Goal: Information Seeking & Learning: Learn about a topic

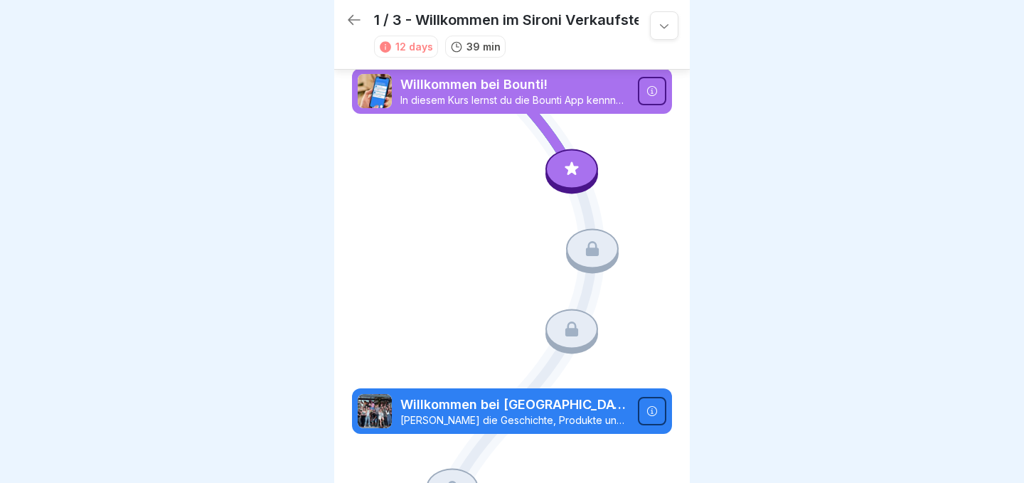
click at [580, 182] on div at bounding box center [571, 169] width 53 height 40
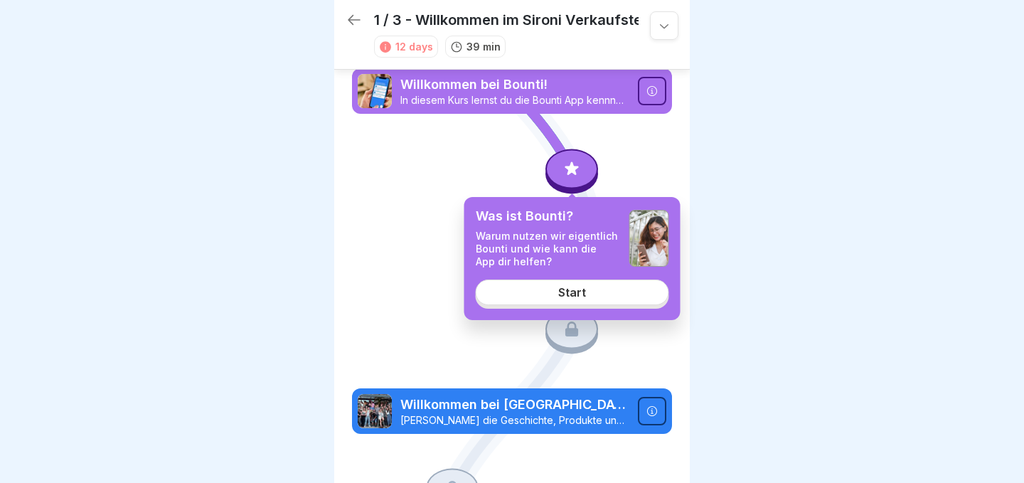
click at [589, 295] on link "Start" at bounding box center [572, 292] width 193 height 26
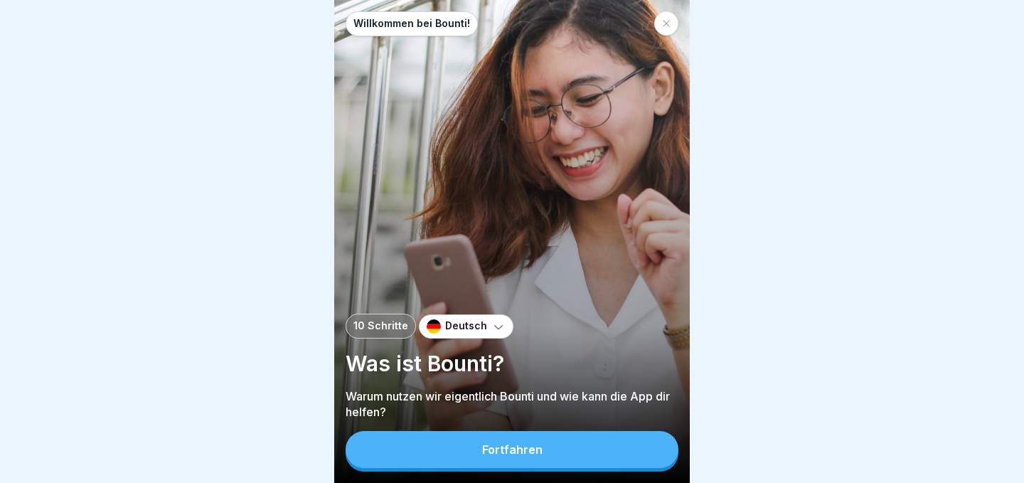
click at [589, 441] on button "Fortfahren" at bounding box center [512, 449] width 333 height 37
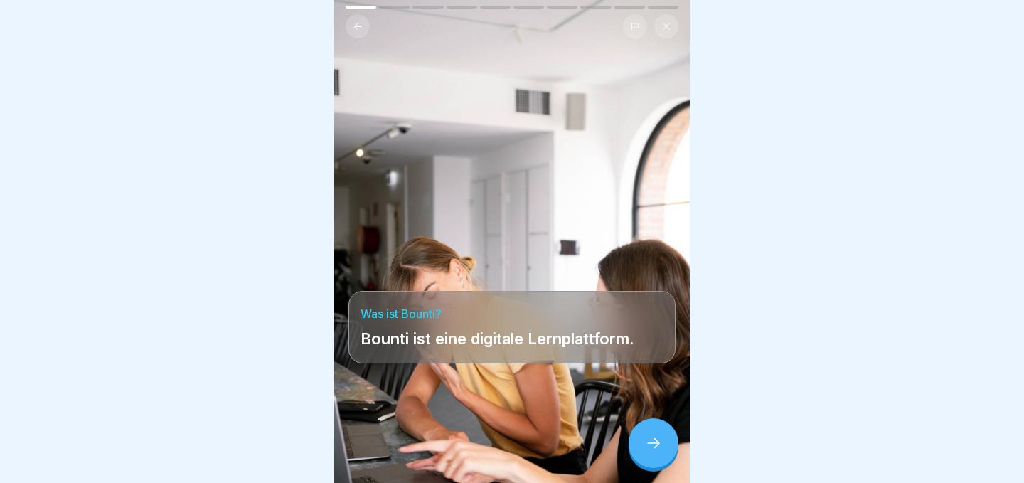
click at [650, 429] on div at bounding box center [653, 443] width 50 height 50
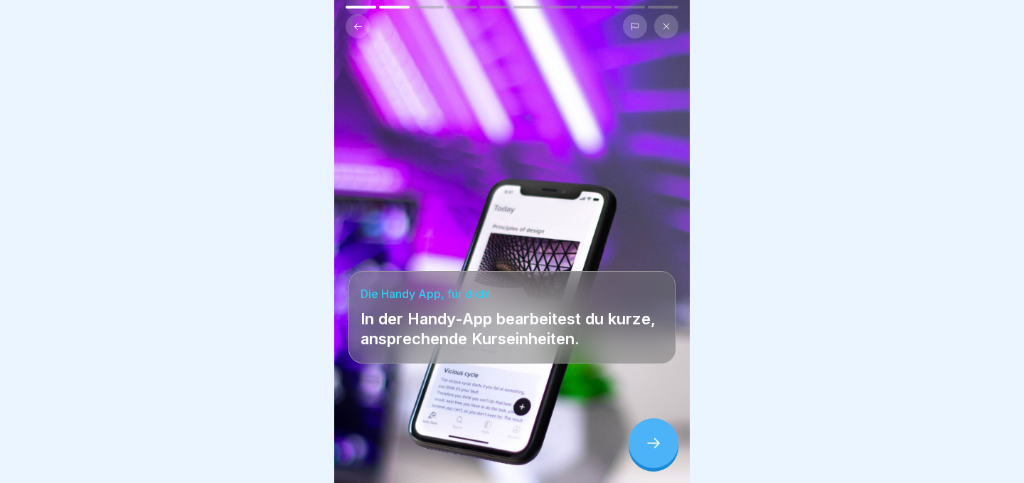
click at [650, 429] on div at bounding box center [653, 443] width 50 height 50
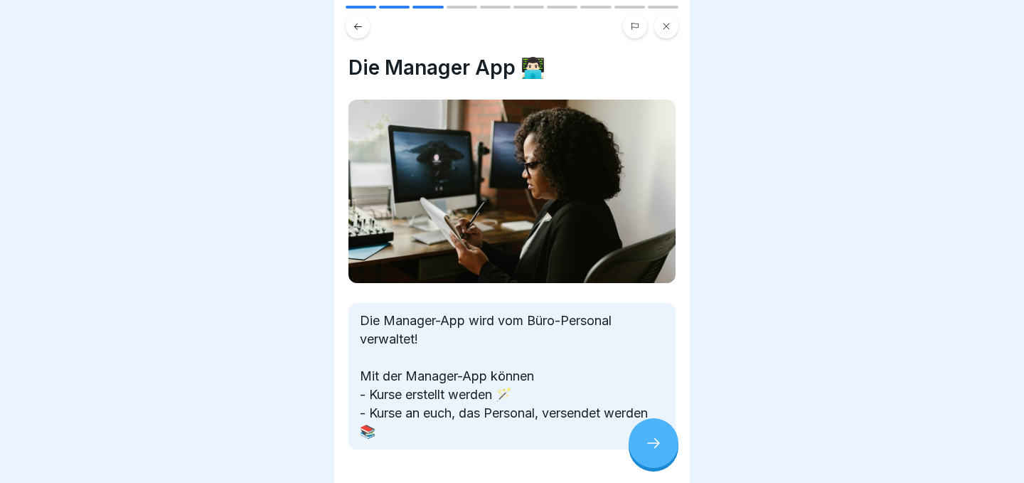
click at [650, 429] on div at bounding box center [653, 443] width 50 height 50
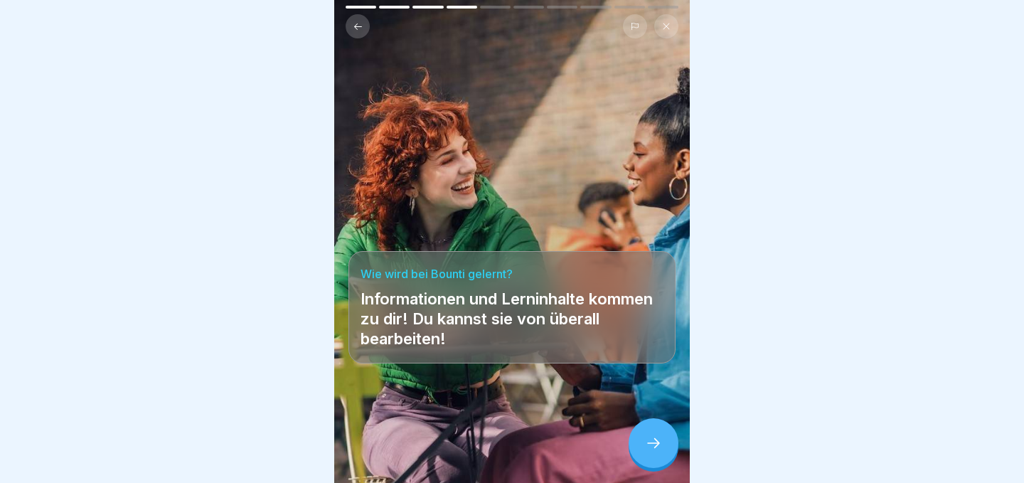
click at [650, 429] on div at bounding box center [653, 443] width 50 height 50
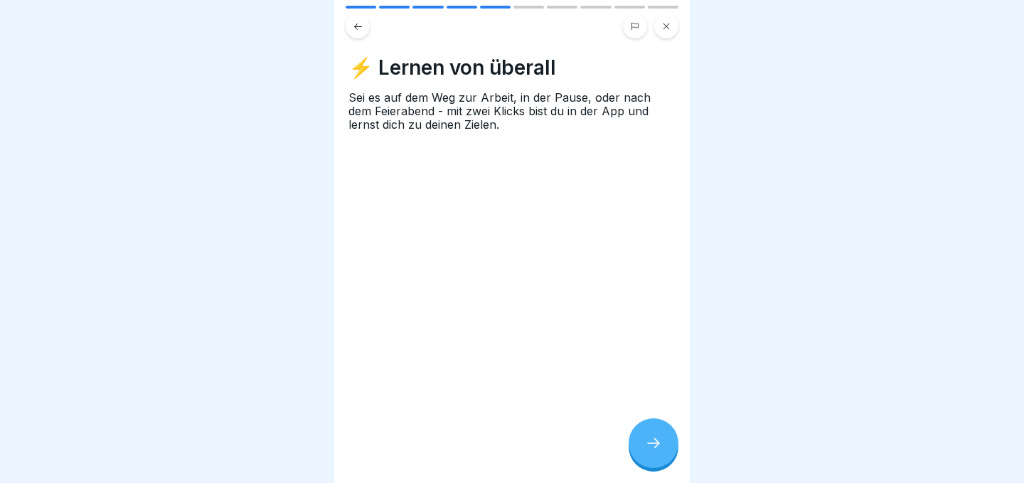
click at [650, 429] on div at bounding box center [653, 443] width 50 height 50
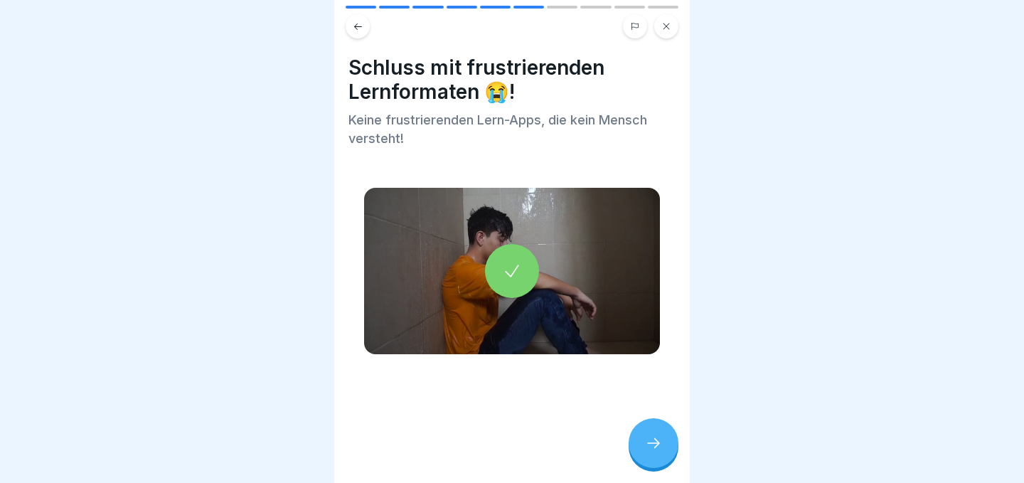
click at [650, 429] on div at bounding box center [653, 443] width 50 height 50
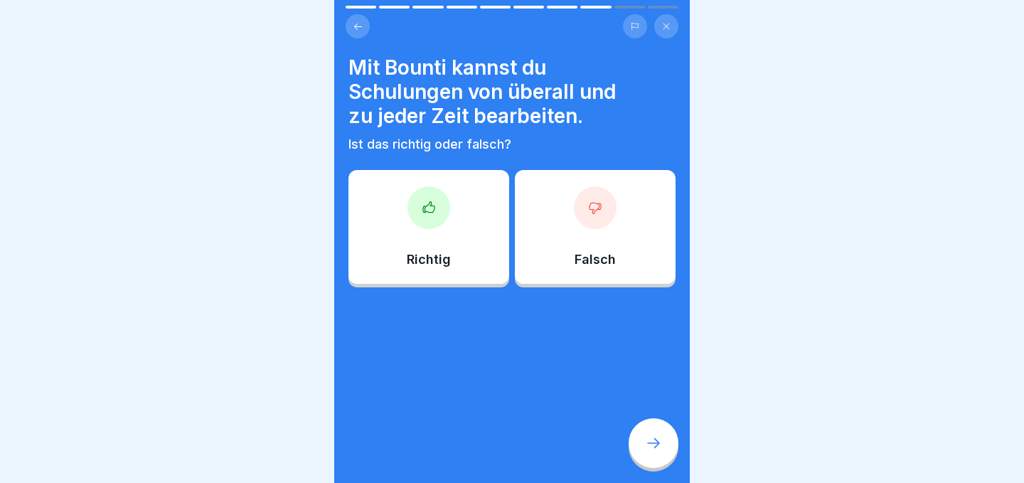
click at [492, 256] on div "Richtig" at bounding box center [428, 227] width 161 height 114
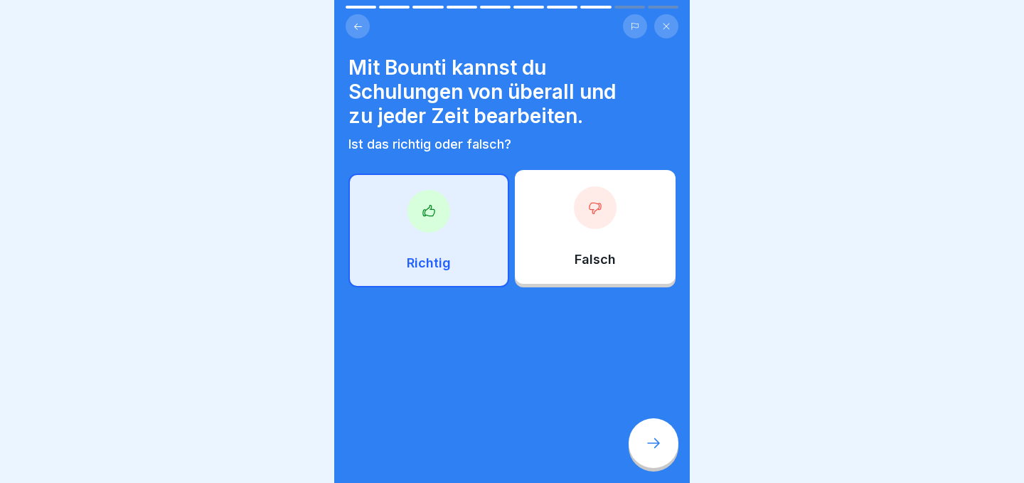
click at [675, 444] on div at bounding box center [653, 443] width 50 height 50
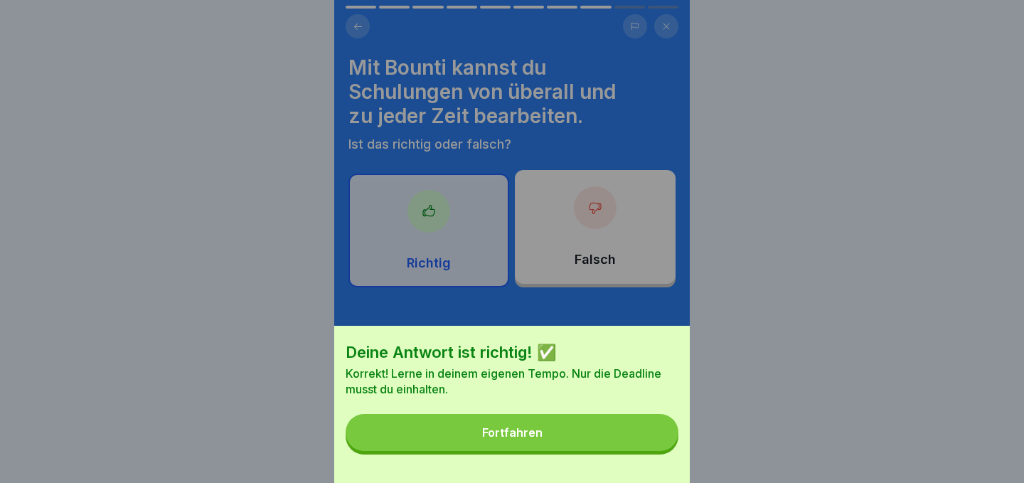
click at [634, 439] on button "Fortfahren" at bounding box center [512, 432] width 333 height 37
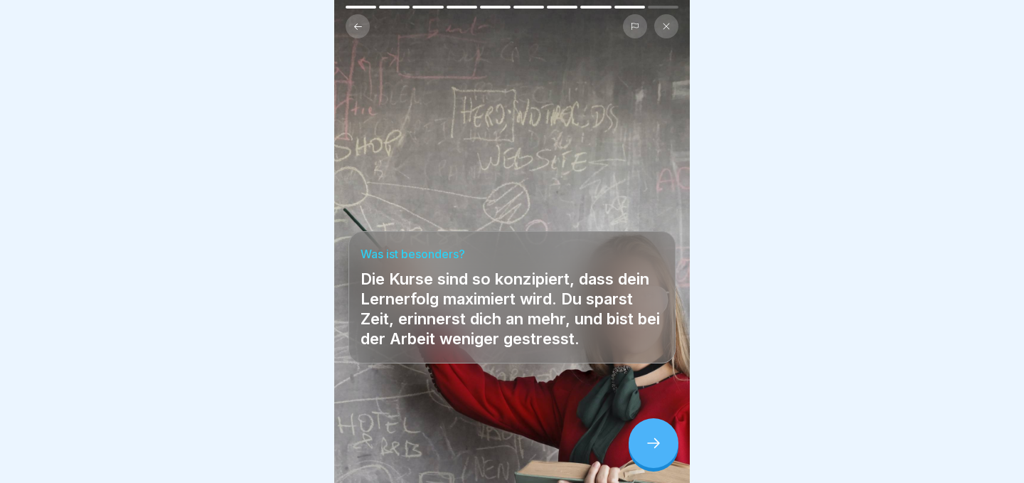
click at [634, 439] on div at bounding box center [653, 443] width 50 height 50
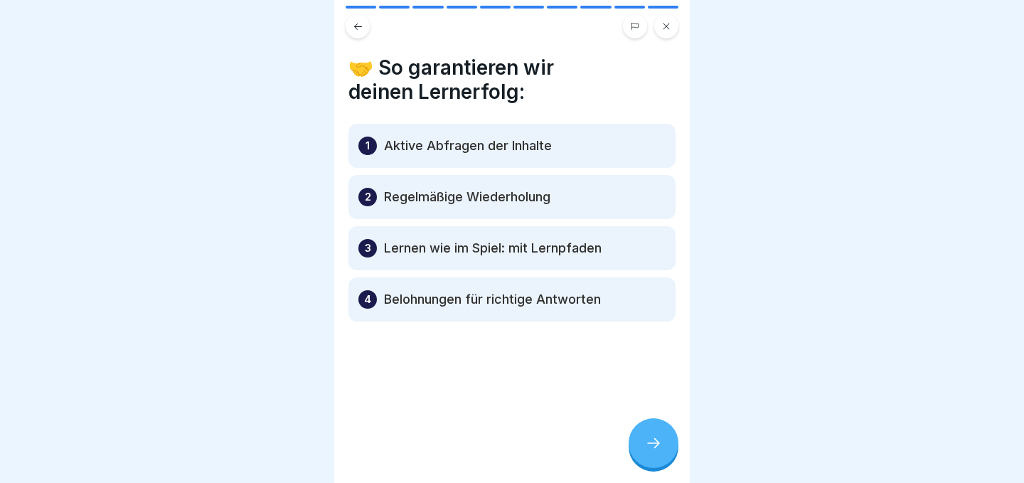
click at [547, 203] on p "Regelmäßige Wiederholung" at bounding box center [467, 196] width 166 height 17
click at [670, 439] on div at bounding box center [653, 443] width 50 height 50
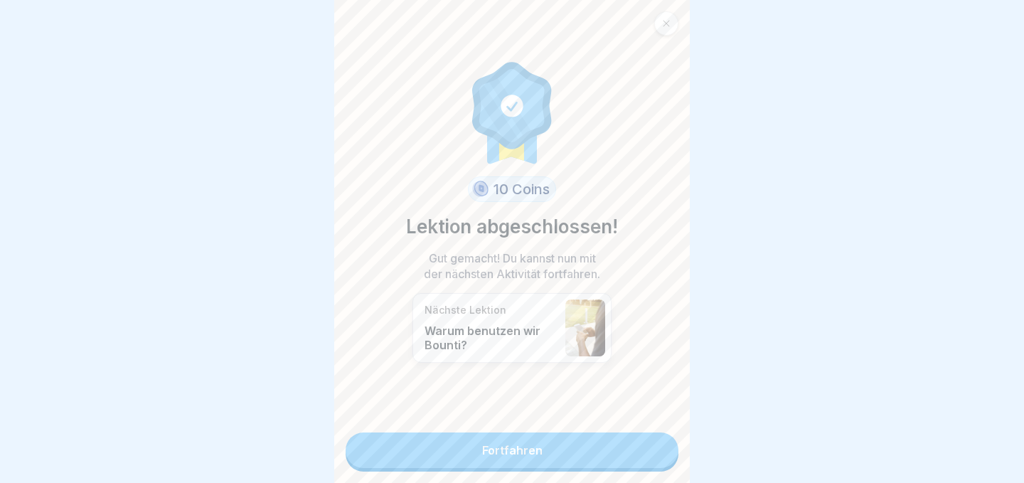
click at [670, 439] on link "Fortfahren" at bounding box center [512, 450] width 333 height 36
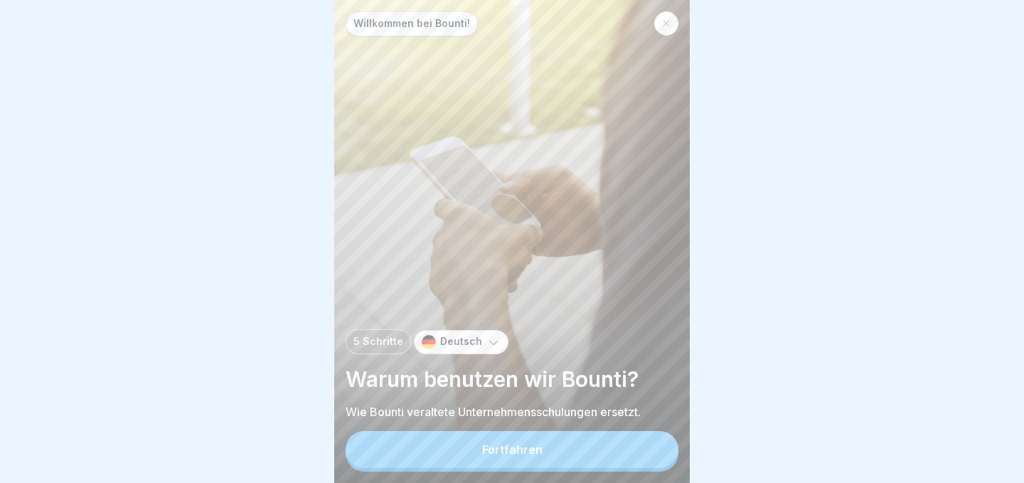
click at [613, 447] on button "Fortfahren" at bounding box center [512, 449] width 333 height 37
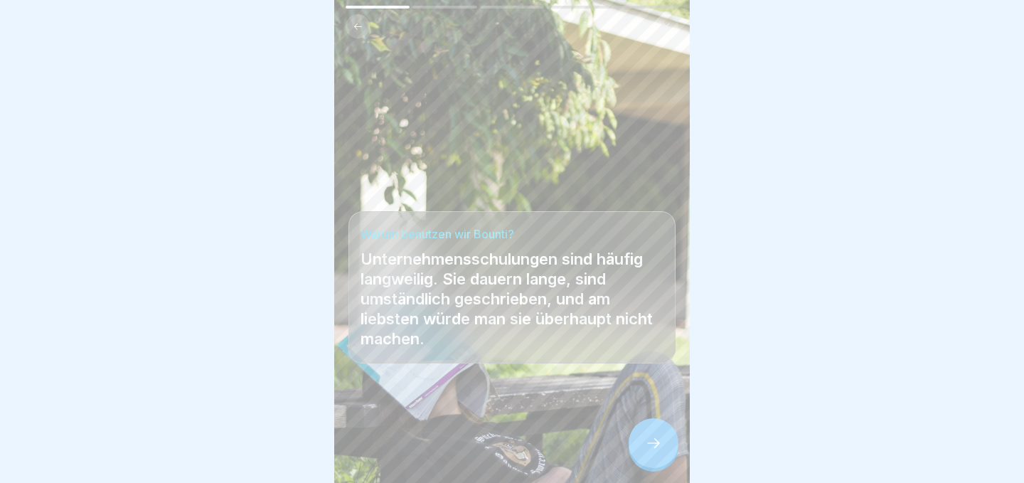
click at [638, 448] on div at bounding box center [653, 443] width 50 height 50
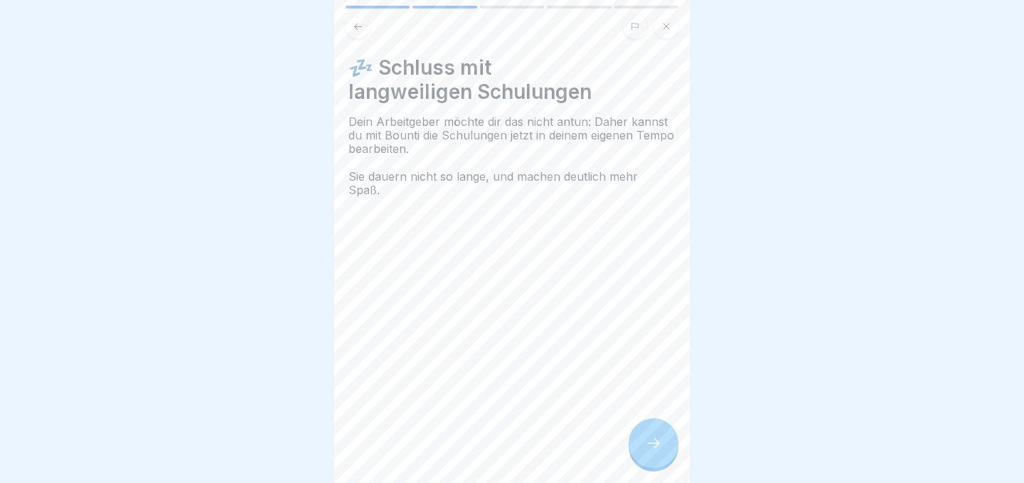
click at [638, 448] on div at bounding box center [653, 443] width 50 height 50
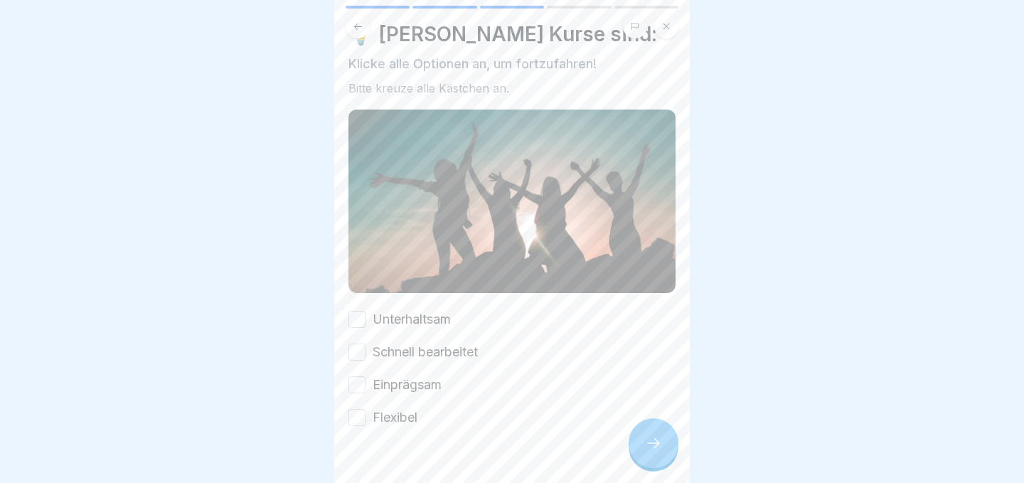
scroll to position [35, 0]
click at [356, 412] on button "Flexibel" at bounding box center [356, 415] width 17 height 17
click at [361, 348] on button "Schnell bearbeitet" at bounding box center [356, 350] width 17 height 17
click at [663, 441] on div at bounding box center [653, 443] width 50 height 50
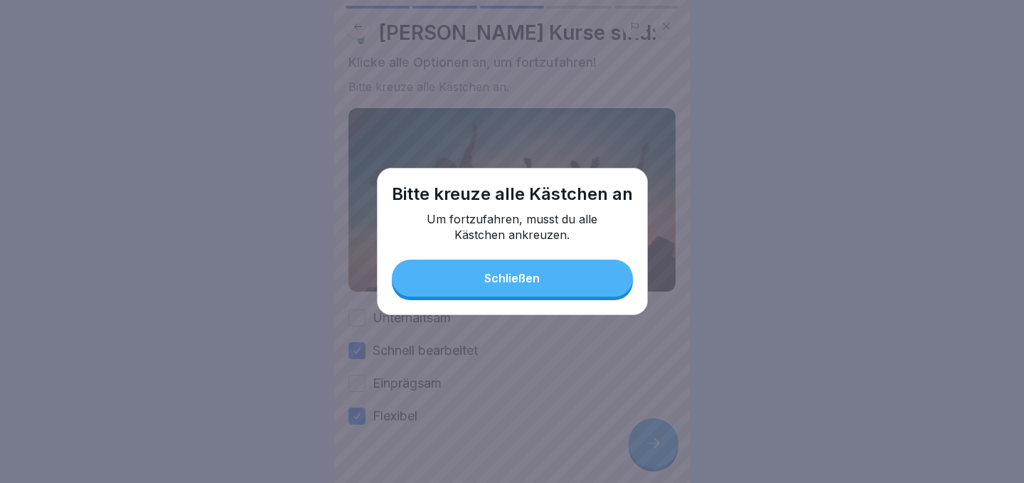
click at [593, 282] on button "Schließen" at bounding box center [512, 277] width 241 height 37
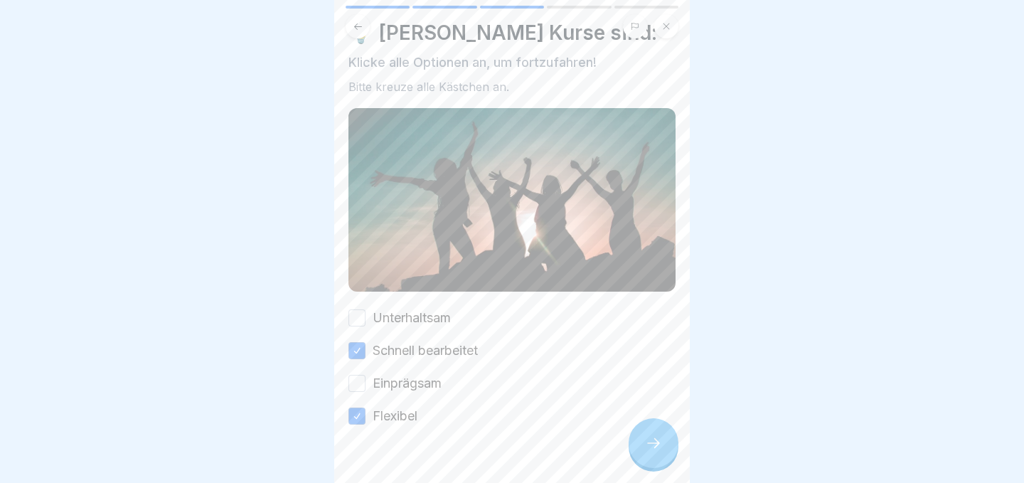
click at [361, 312] on button "Unterhaltsam" at bounding box center [356, 317] width 17 height 17
click at [358, 384] on button "Einprägsam" at bounding box center [356, 383] width 17 height 17
click at [663, 451] on div at bounding box center [653, 443] width 50 height 50
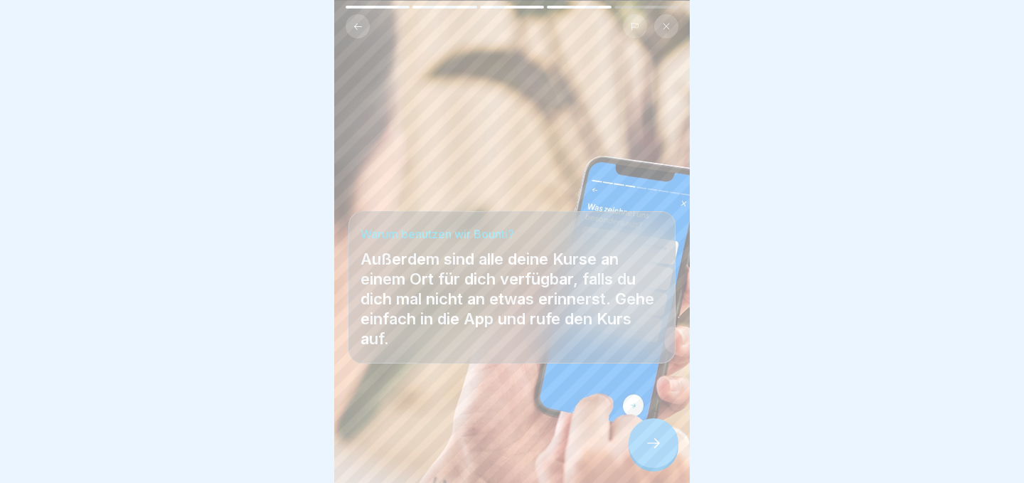
click at [663, 451] on div at bounding box center [653, 443] width 50 height 50
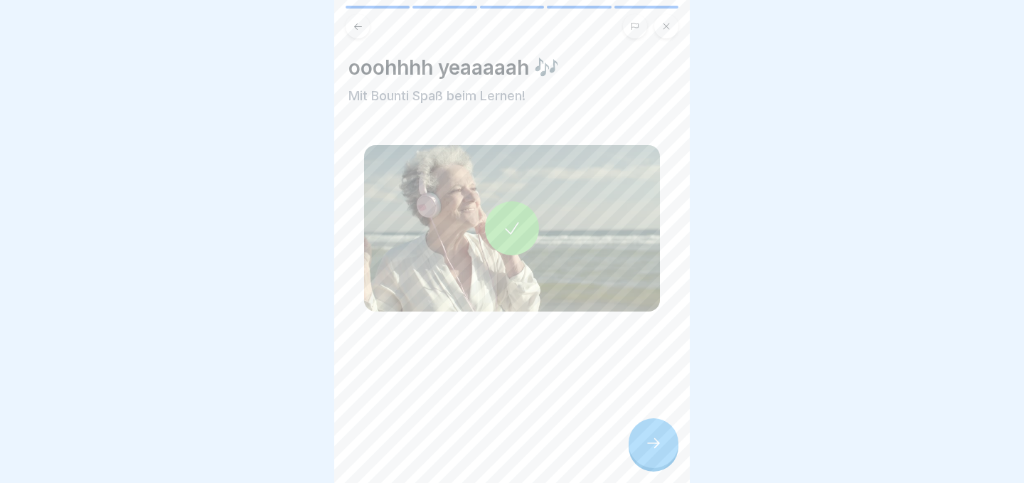
click at [663, 451] on div at bounding box center [653, 443] width 50 height 50
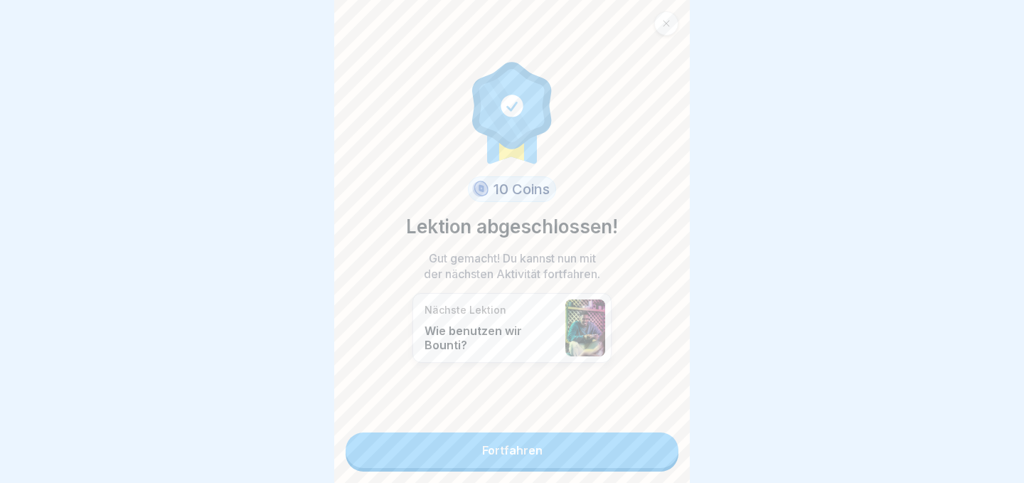
click at [663, 451] on link "Fortfahren" at bounding box center [512, 450] width 333 height 36
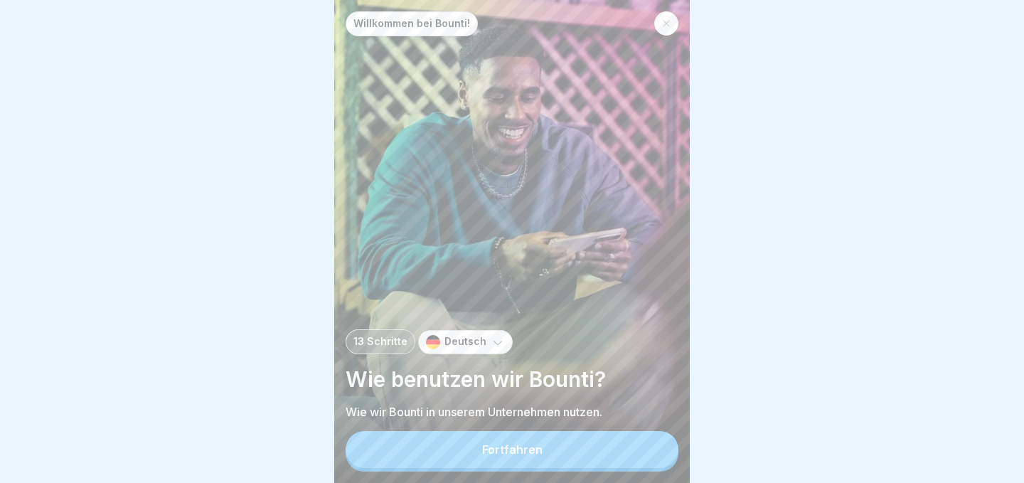
click at [628, 451] on button "Fortfahren" at bounding box center [512, 449] width 333 height 37
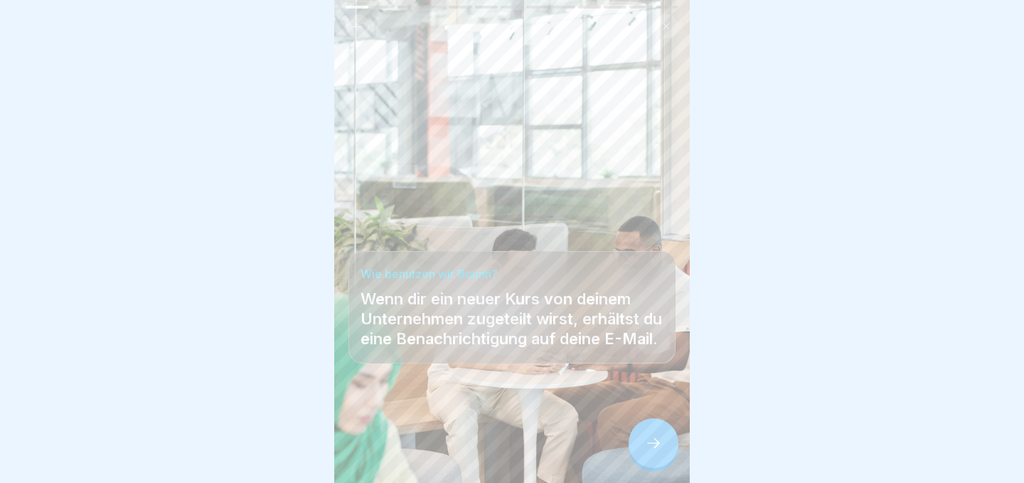
click at [655, 446] on icon at bounding box center [653, 443] width 13 height 10
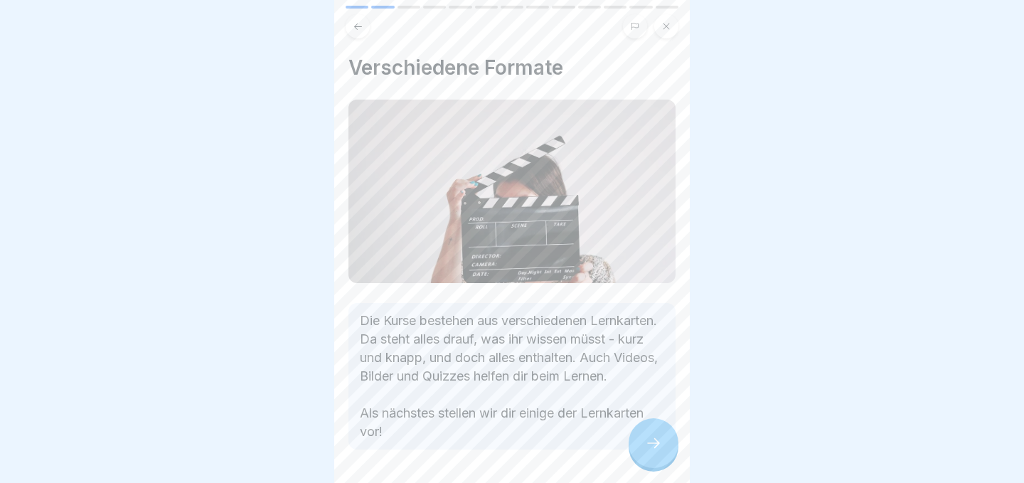
click at [655, 446] on icon at bounding box center [653, 443] width 13 height 10
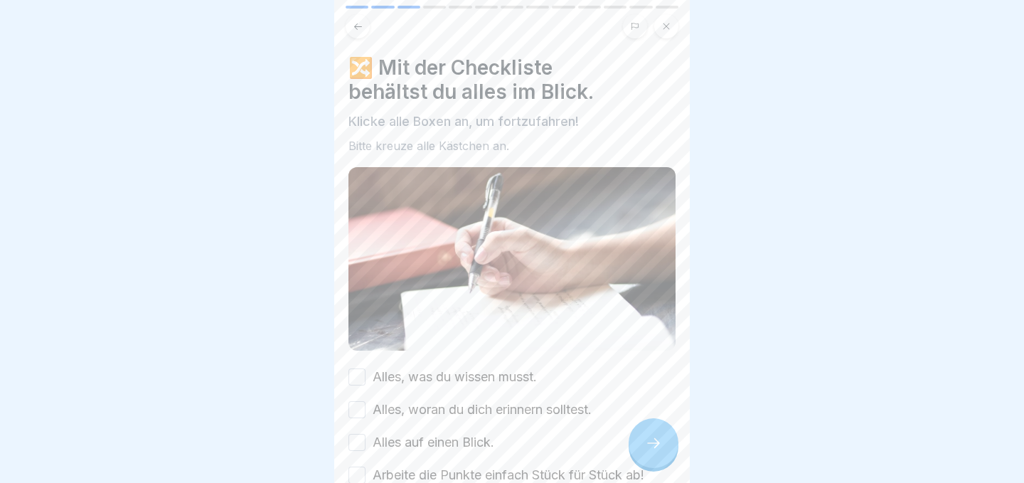
click at [655, 446] on icon at bounding box center [653, 443] width 13 height 10
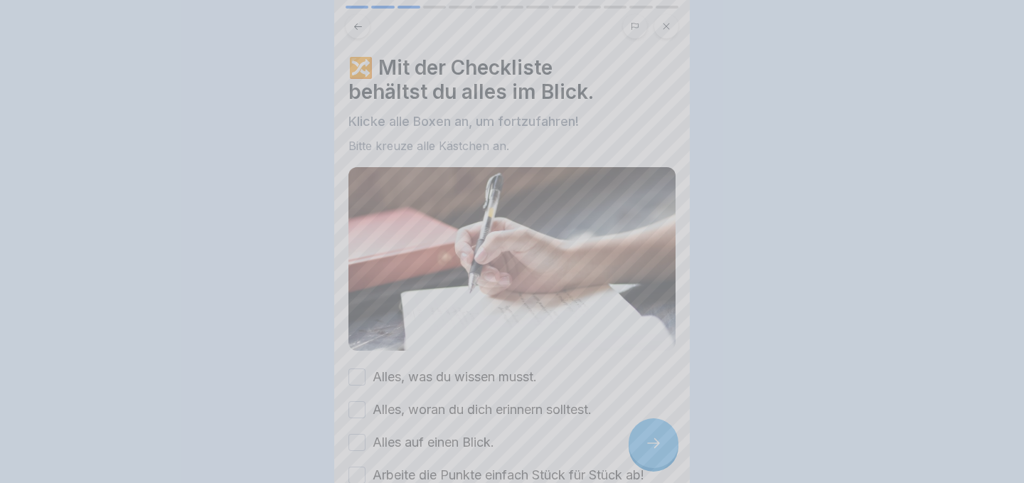
click at [655, 446] on div at bounding box center [512, 241] width 1024 height 483
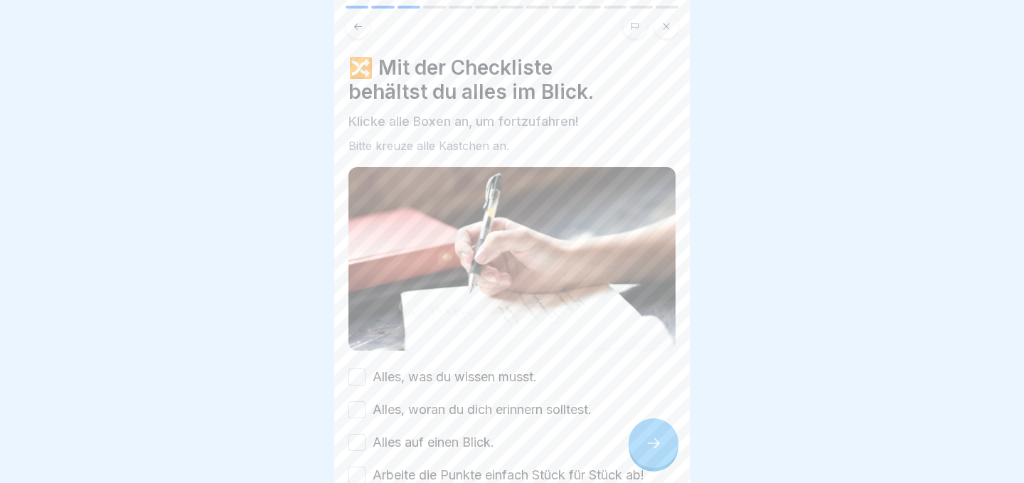
scroll to position [63, 0]
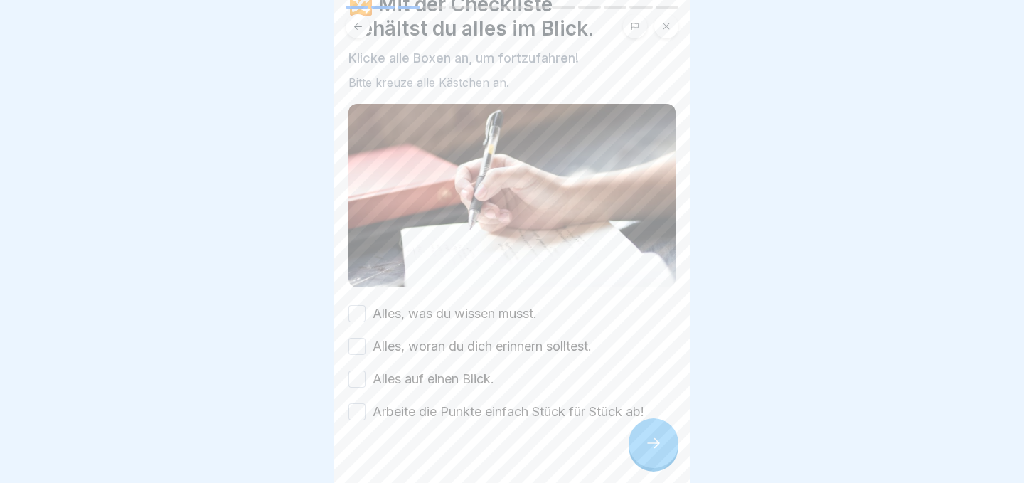
click at [359, 309] on button "Alles, was du wissen musst." at bounding box center [356, 313] width 17 height 17
click at [355, 343] on button "Alles, woran du dich erinnern solltest." at bounding box center [356, 346] width 17 height 17
click at [360, 377] on button "Alles auf einen Blick." at bounding box center [356, 378] width 17 height 17
click at [362, 409] on button "Arbeite die Punkte einfach Stück für Stück ab!" at bounding box center [356, 411] width 17 height 17
click at [646, 436] on icon at bounding box center [653, 442] width 17 height 17
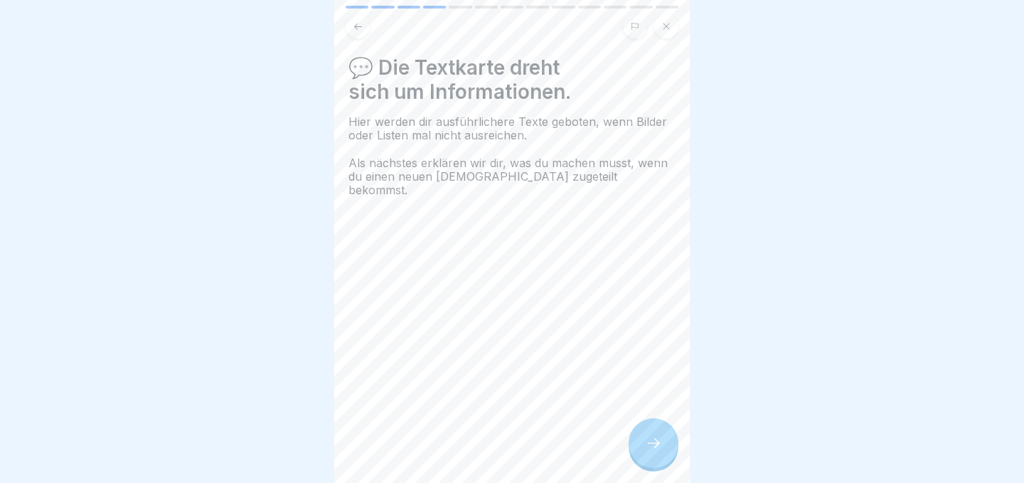
click at [646, 436] on icon at bounding box center [653, 442] width 17 height 17
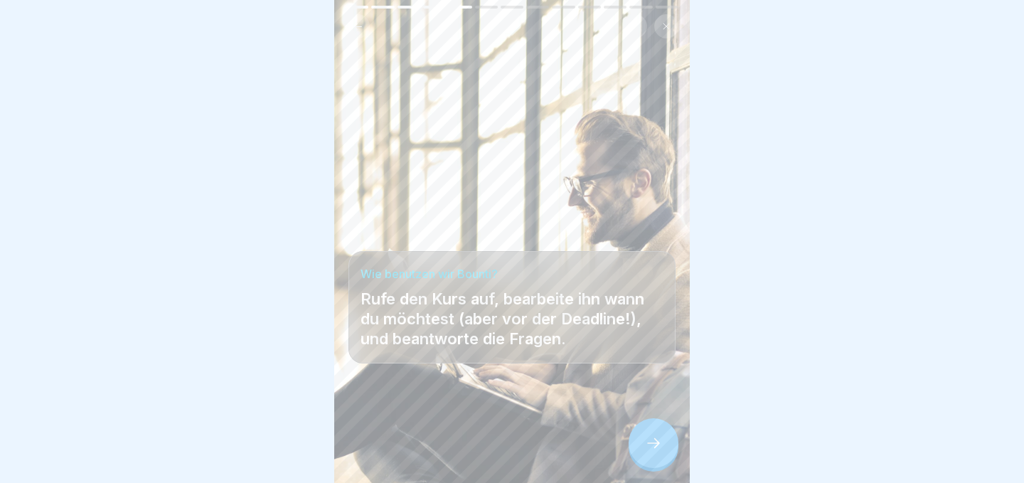
click at [646, 436] on icon at bounding box center [653, 442] width 17 height 17
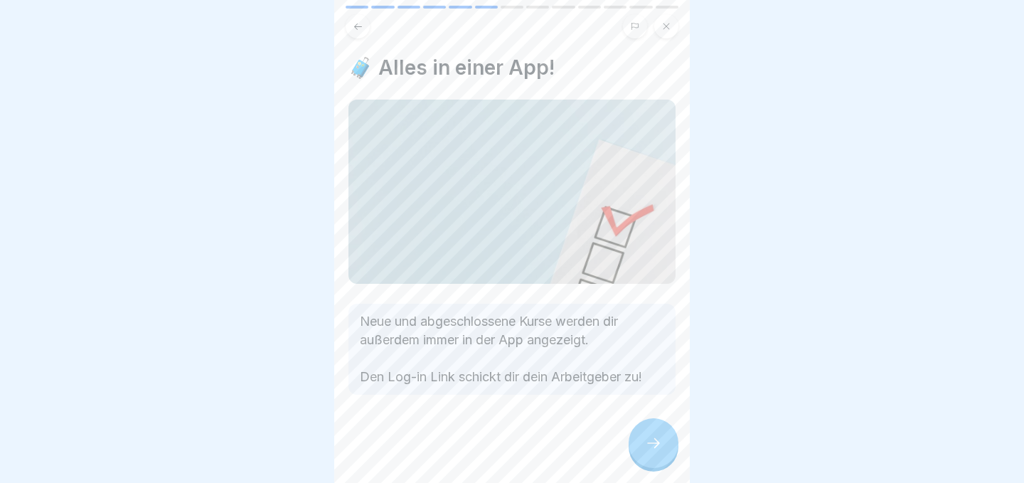
click at [646, 436] on icon at bounding box center [653, 442] width 17 height 17
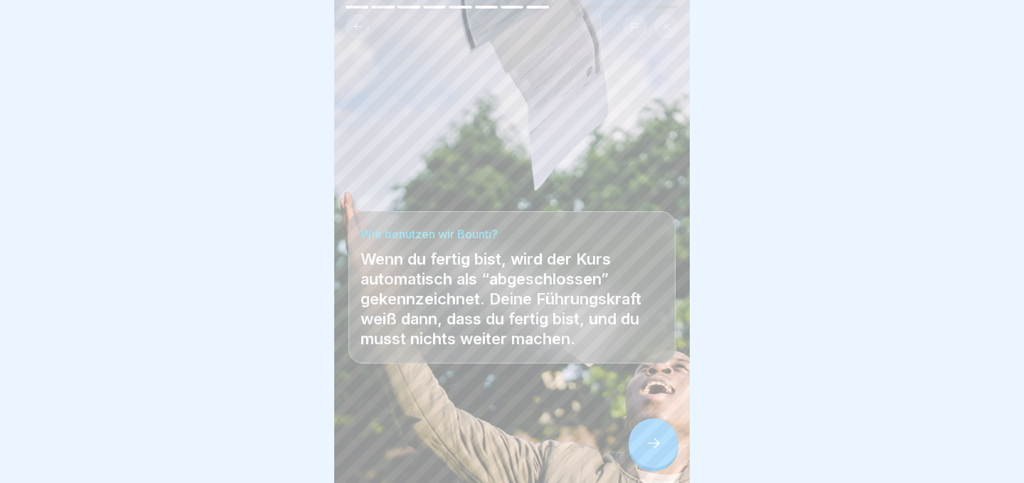
click at [646, 436] on icon at bounding box center [653, 442] width 17 height 17
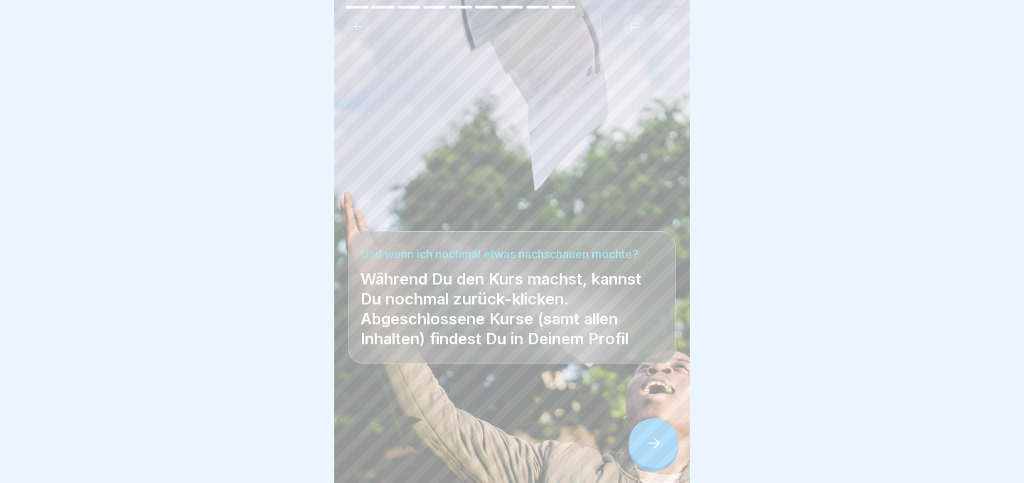
click at [646, 436] on icon at bounding box center [653, 442] width 17 height 17
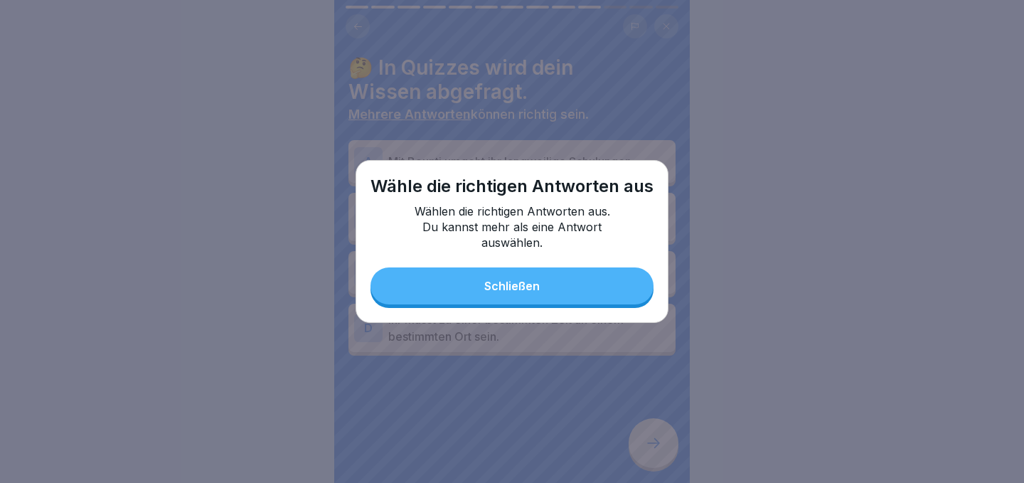
click at [604, 279] on button "Schließen" at bounding box center [511, 285] width 283 height 37
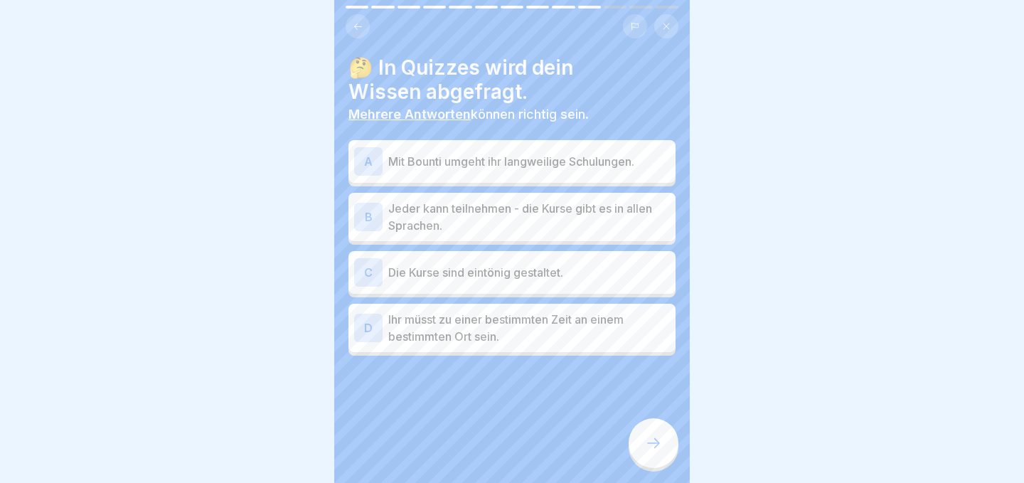
click at [596, 228] on p "Jeder kann teilnehmen - die Kurse gibt es in allen Sprachen." at bounding box center [529, 217] width 282 height 34
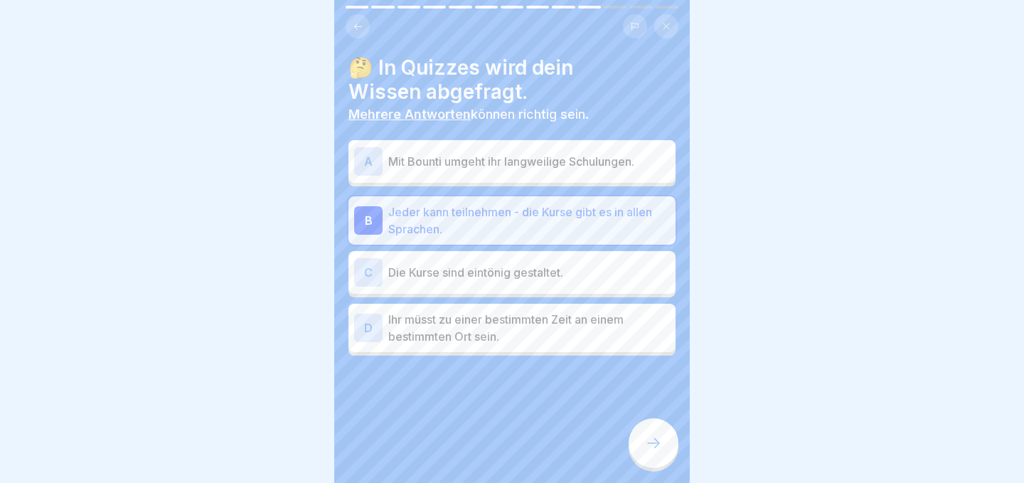
click at [665, 427] on div at bounding box center [653, 443] width 50 height 50
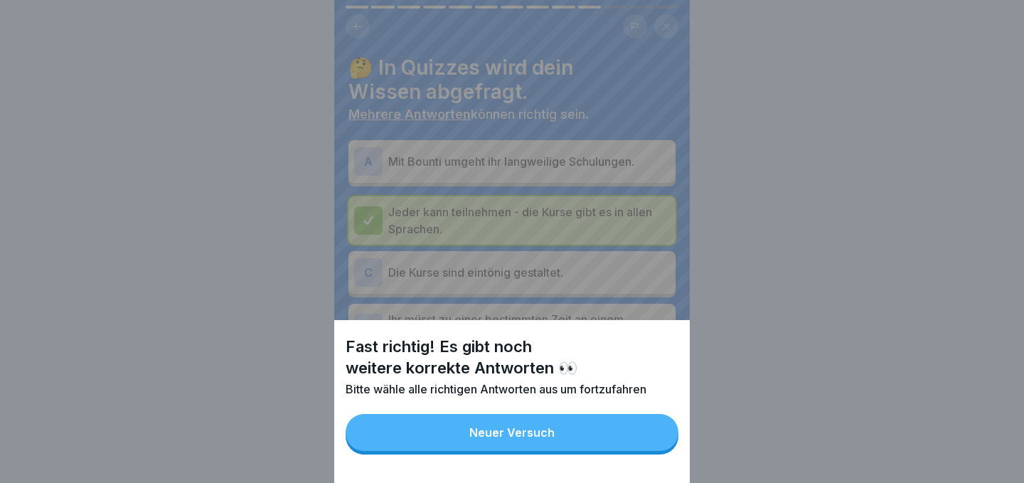
click at [632, 434] on button "Neuer Versuch" at bounding box center [512, 432] width 333 height 37
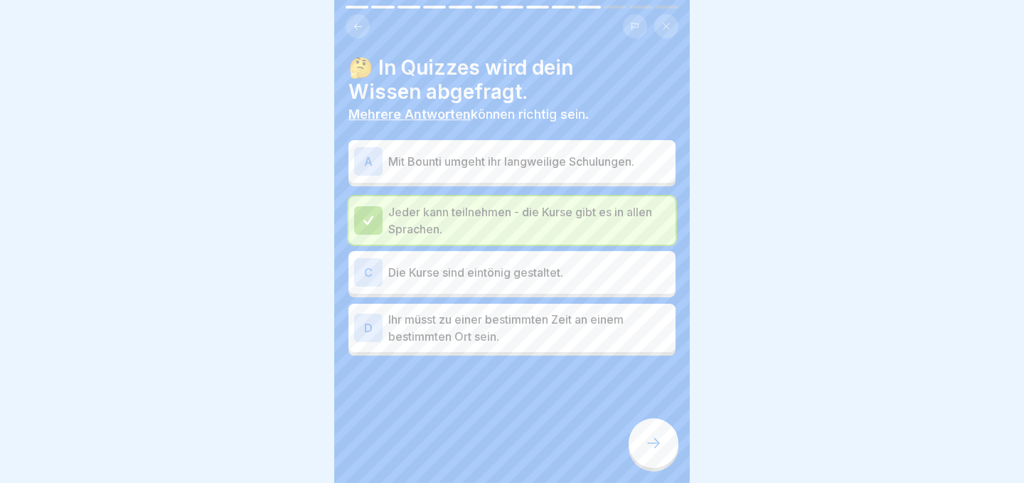
click at [600, 269] on p "Die Kurse sind eintönig gestaltet." at bounding box center [529, 272] width 282 height 17
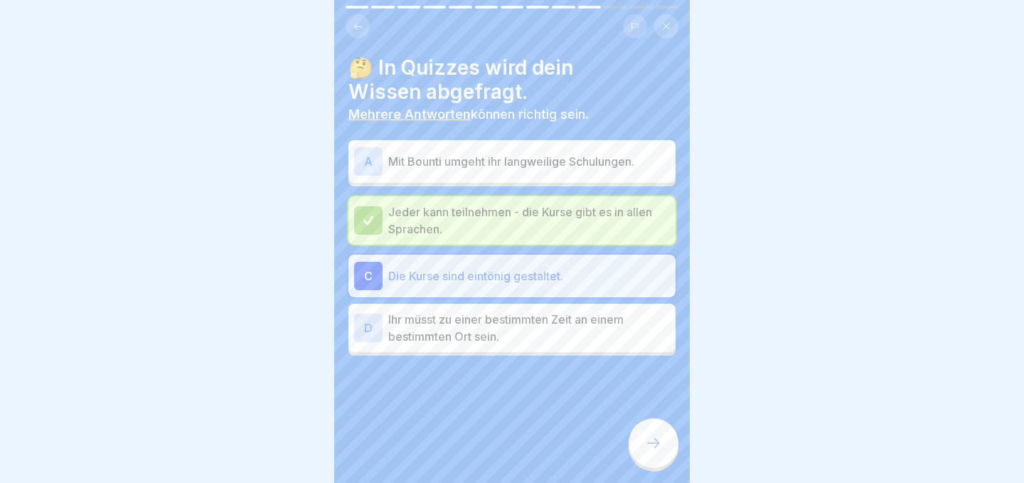
click at [653, 441] on icon at bounding box center [653, 442] width 17 height 17
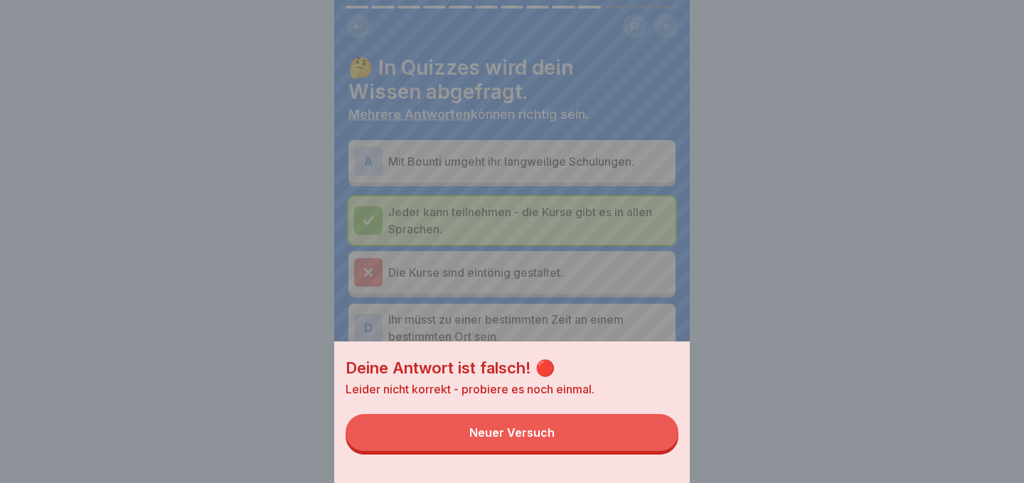
click at [617, 434] on button "Neuer Versuch" at bounding box center [512, 432] width 333 height 37
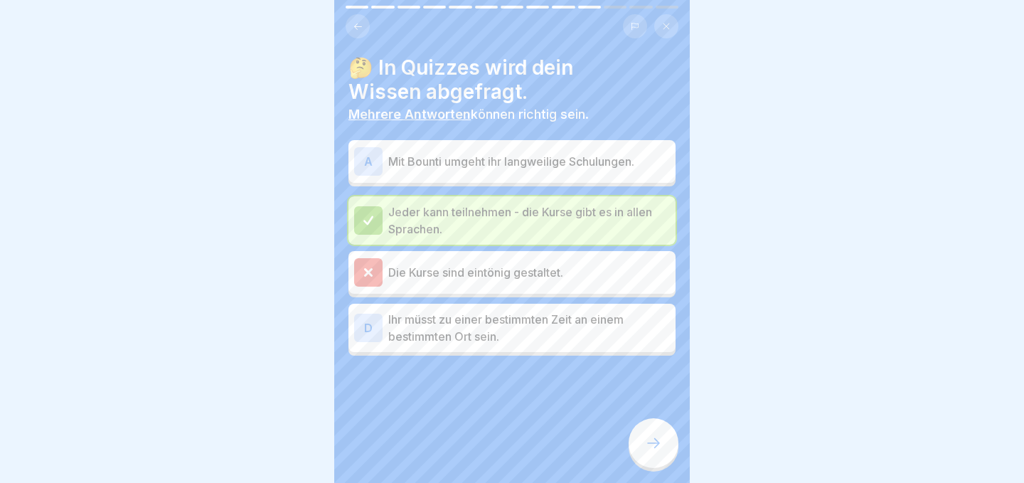
click at [597, 149] on div "A Mit Bounti umgeht ihr langweilige Schulungen." at bounding box center [512, 161] width 316 height 28
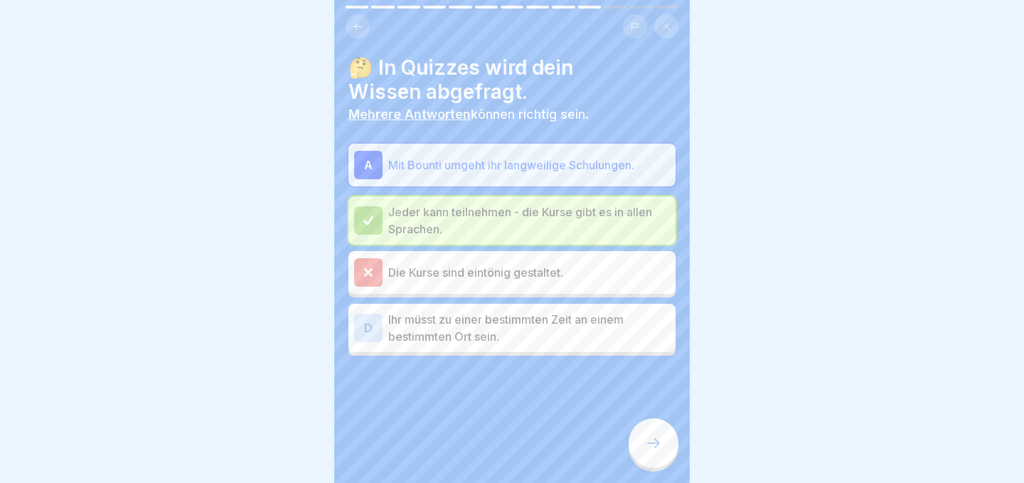
click at [653, 446] on icon at bounding box center [653, 442] width 17 height 17
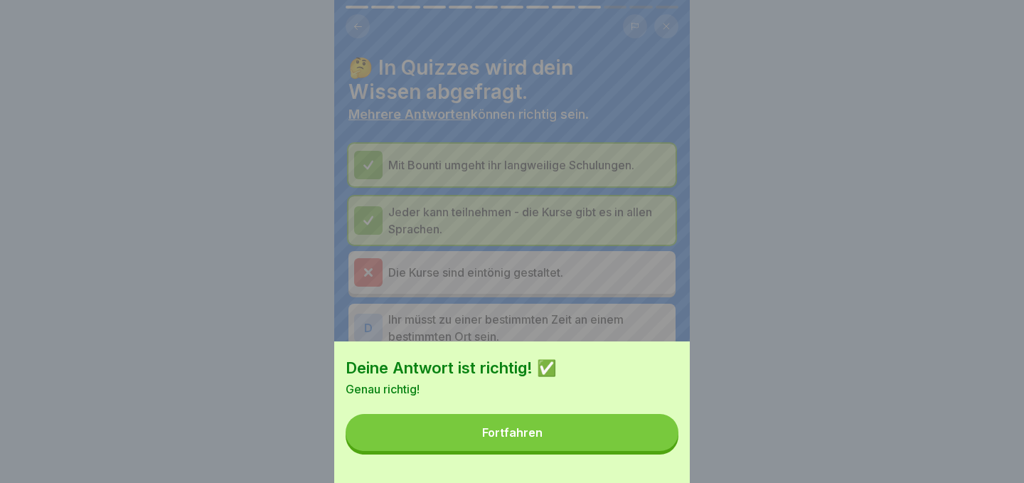
click at [635, 427] on button "Fortfahren" at bounding box center [512, 432] width 333 height 37
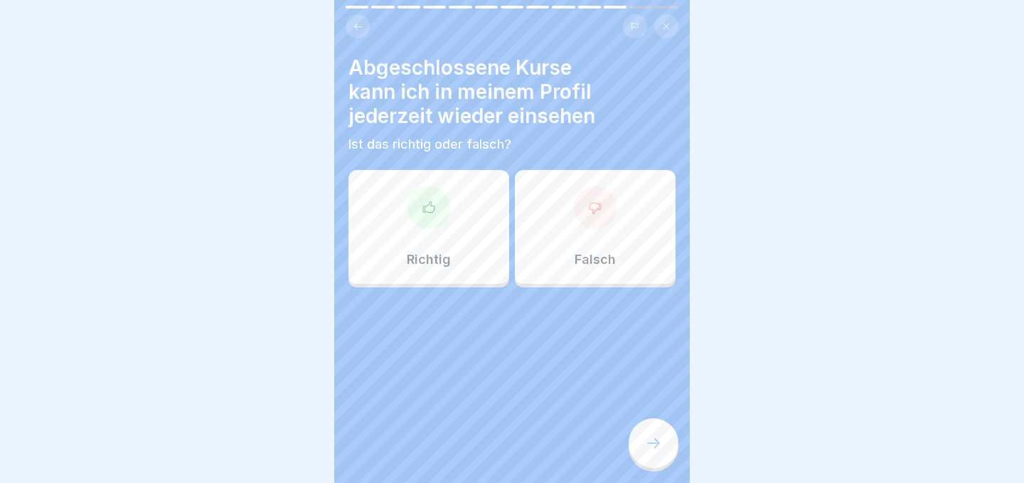
click at [473, 220] on div "Richtig" at bounding box center [428, 227] width 161 height 114
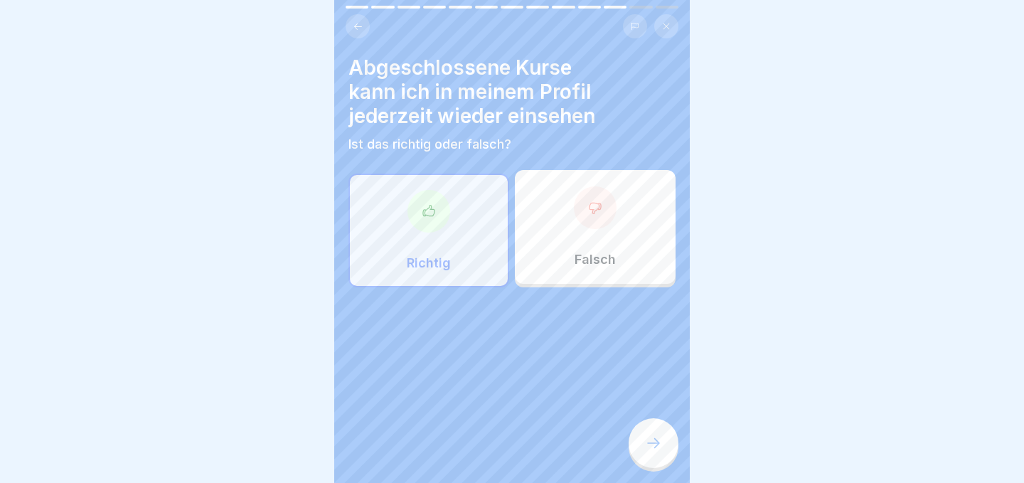
click at [657, 451] on icon at bounding box center [653, 442] width 17 height 17
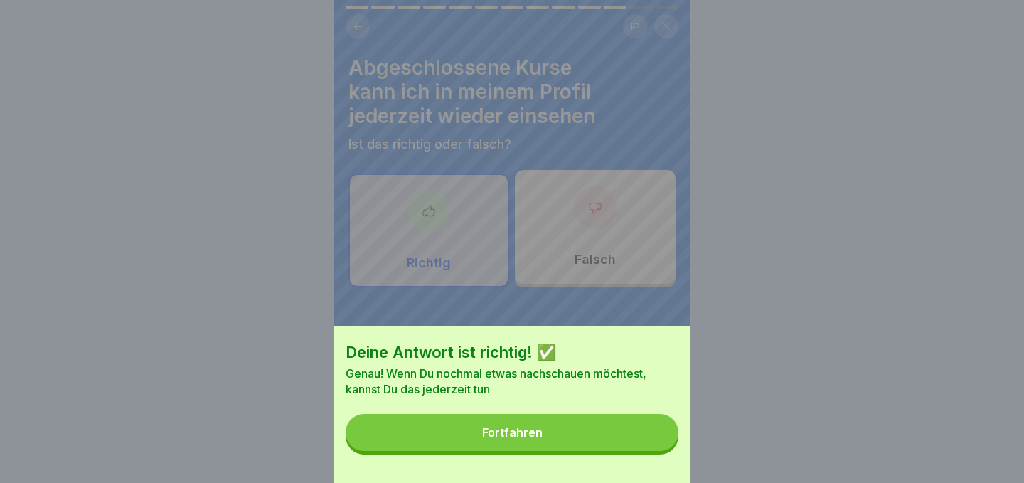
click at [657, 451] on div "Deine Antwort ist richtig! ✅ Genau! Wenn Du nochmal etwas nachschauen möchtest,…" at bounding box center [511, 404] width 355 height 157
click at [639, 435] on button "Fortfahren" at bounding box center [512, 432] width 333 height 37
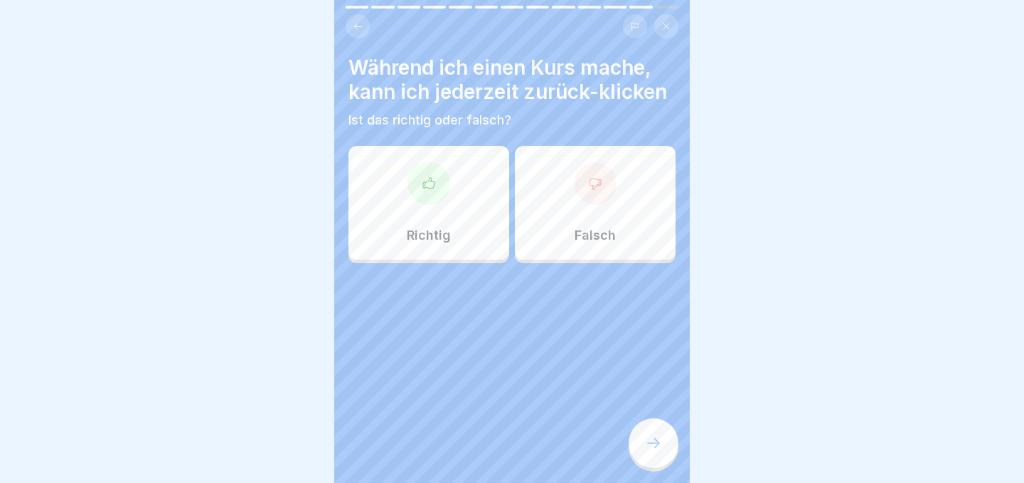
click at [493, 234] on div "Richtig" at bounding box center [428, 203] width 161 height 114
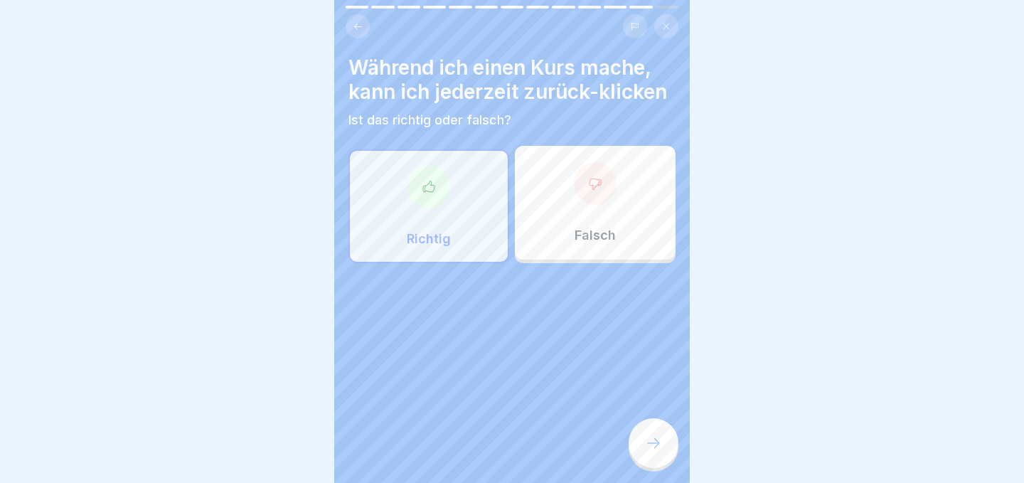
click at [660, 429] on div at bounding box center [653, 443] width 50 height 50
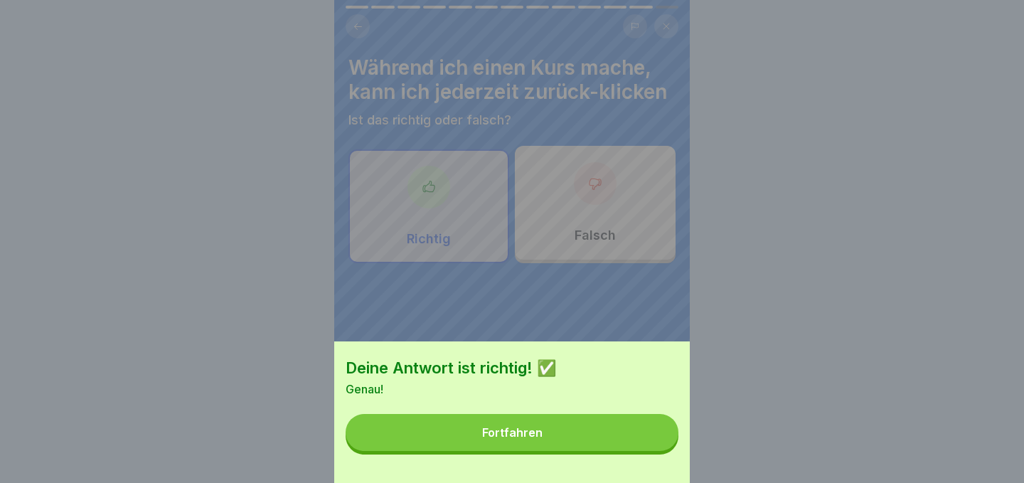
click at [646, 429] on button "Fortfahren" at bounding box center [512, 432] width 333 height 37
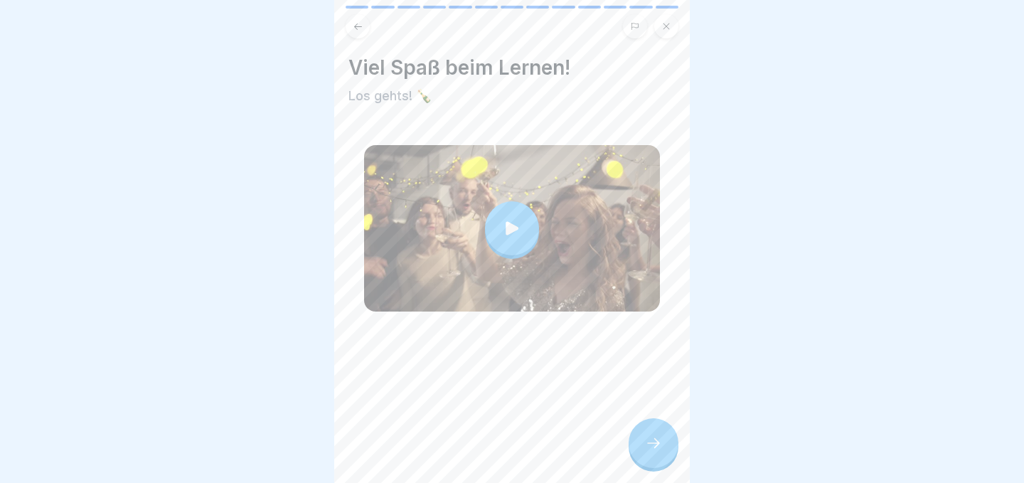
click at [646, 429] on div at bounding box center [653, 443] width 50 height 50
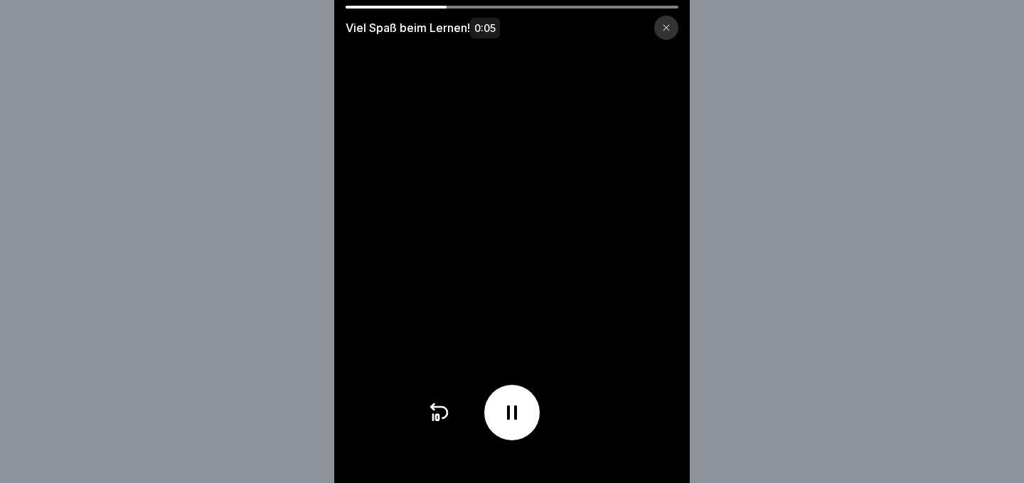
click at [667, 31] on icon at bounding box center [666, 27] width 9 height 9
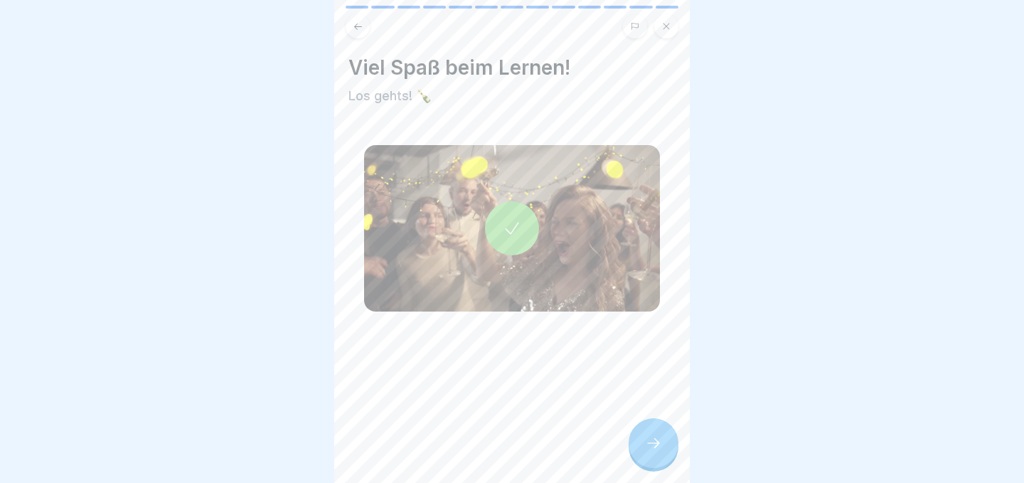
click at [652, 436] on icon at bounding box center [653, 442] width 17 height 17
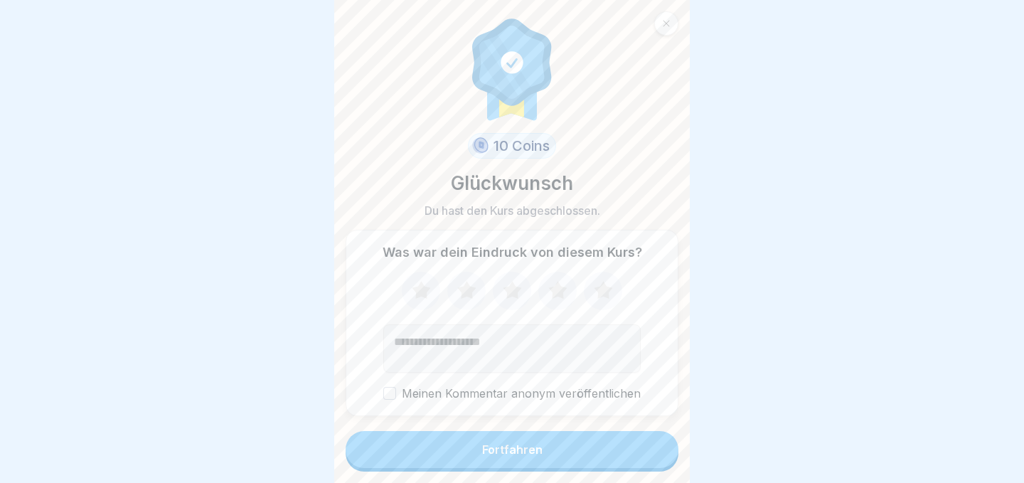
click at [612, 454] on button "Fortfahren" at bounding box center [512, 449] width 333 height 37
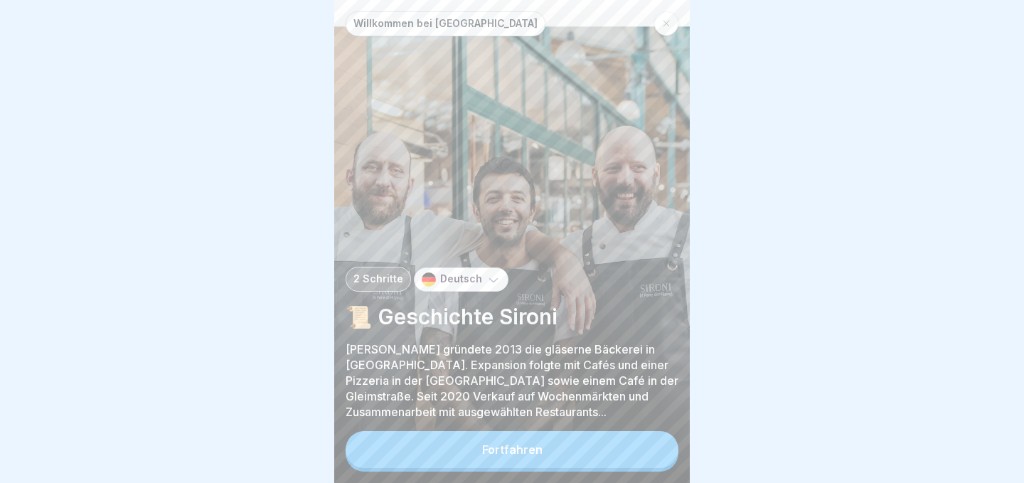
click at [488, 285] on icon at bounding box center [493, 279] width 14 height 14
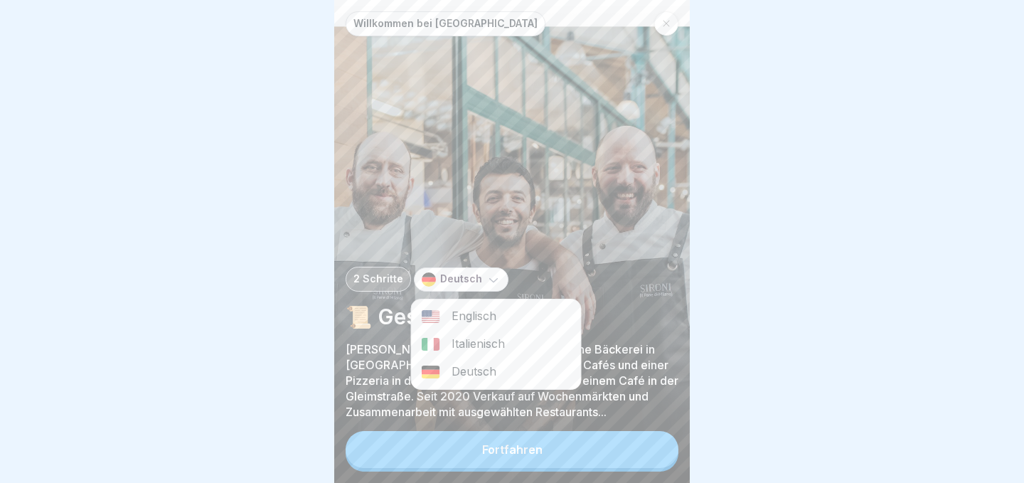
click at [486, 310] on div "Englisch" at bounding box center [496, 316] width 169 height 28
